Goal: Navigation & Orientation: Go to known website

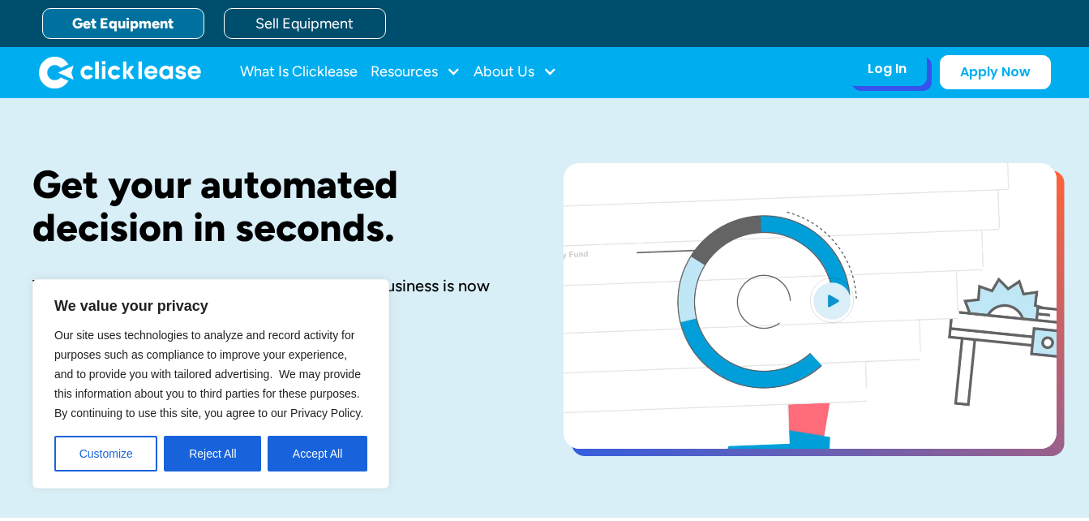
click at [871, 79] on div "Log In Account login I use Clicklease to get my equipment Partner Portal I offe…" at bounding box center [886, 69] width 79 height 34
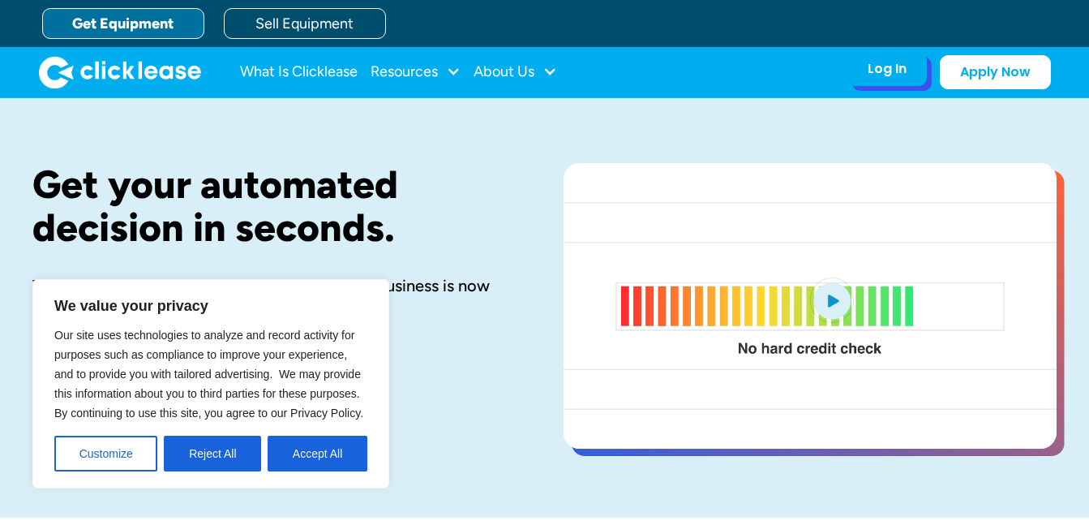
click at [902, 82] on div "Log In Account login I use Clicklease to get my equipment Partner Portal I offe…" at bounding box center [886, 69] width 79 height 34
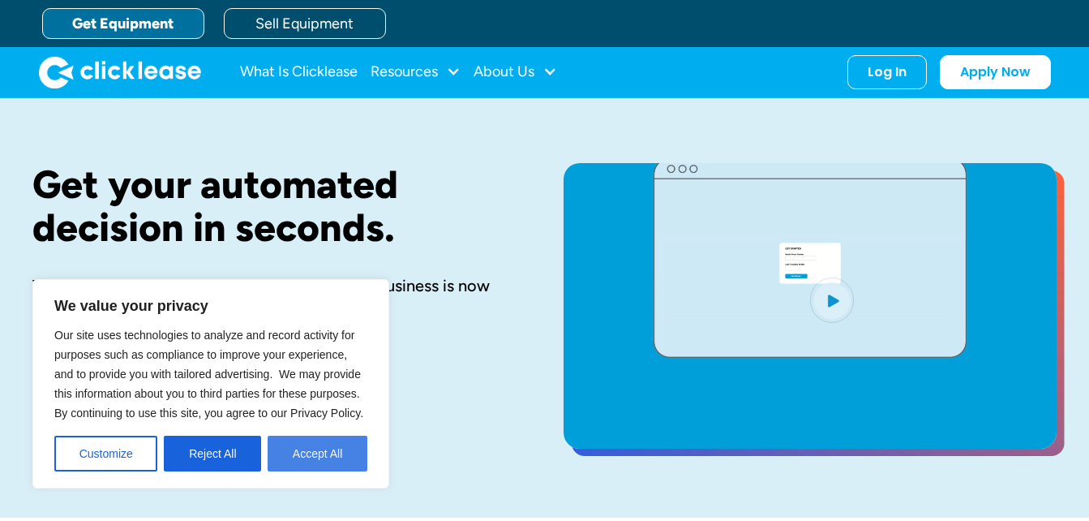
click at [319, 455] on button "Accept All" at bounding box center [318, 453] width 100 height 36
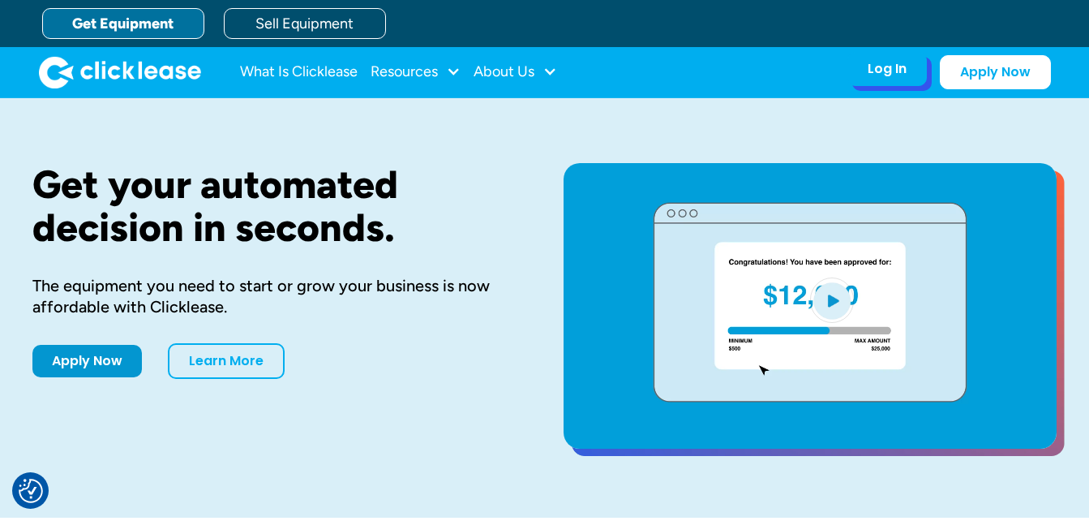
click at [895, 74] on div "Log In" at bounding box center [887, 69] width 39 height 16
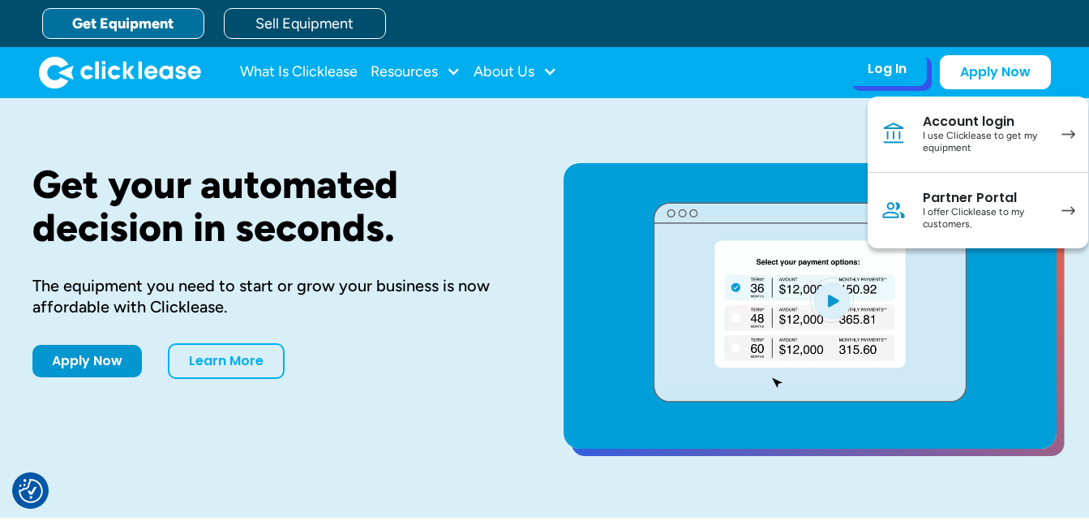
click at [986, 132] on div "I use Clicklease to get my equipment" at bounding box center [984, 142] width 122 height 25
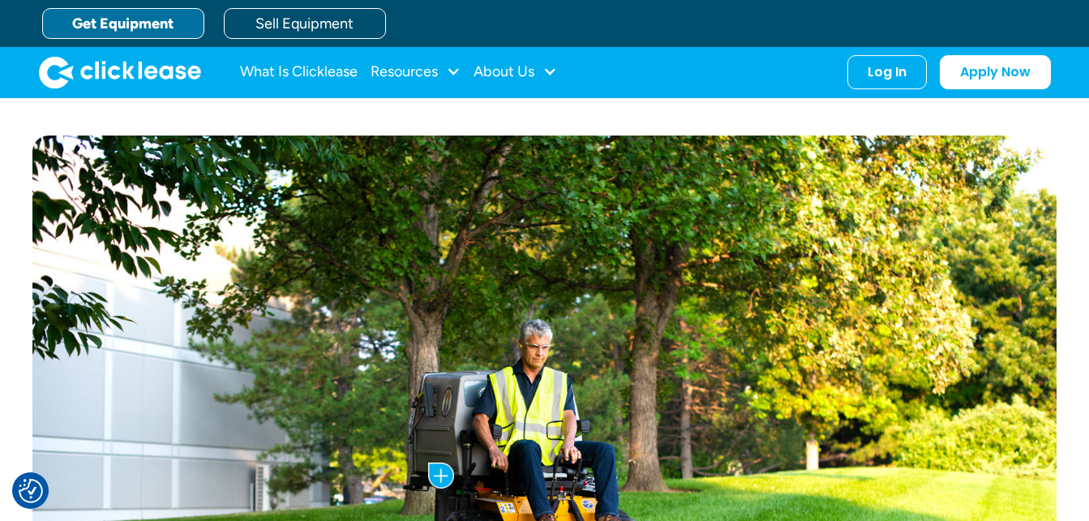
scroll to position [568, 0]
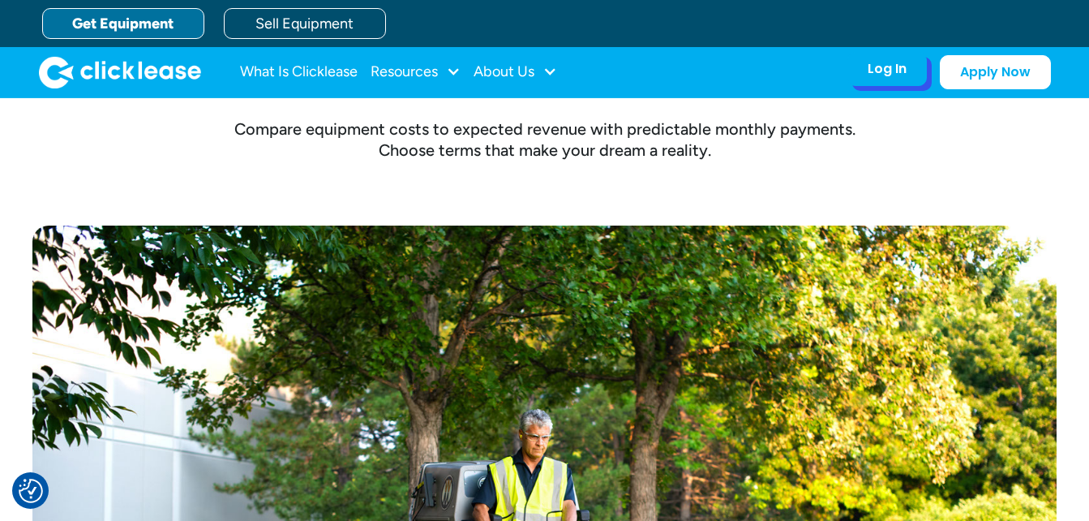
click at [883, 82] on div "Log In Account login I use Clicklease to get my equipment Partner Portal I offe…" at bounding box center [886, 69] width 79 height 34
click at [887, 68] on div "Log In" at bounding box center [887, 69] width 39 height 16
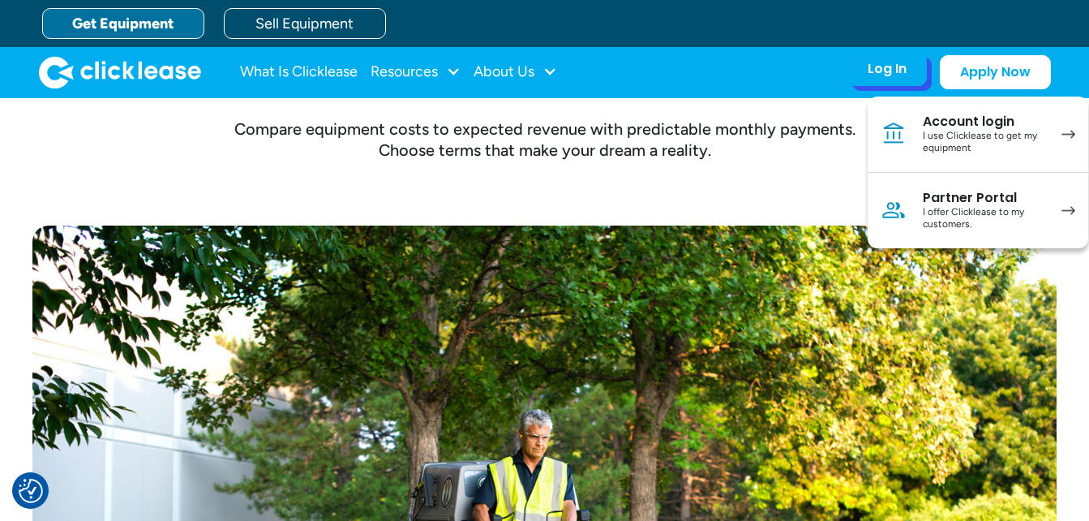
click at [971, 127] on div "Account login" at bounding box center [984, 122] width 122 height 16
